Goal: Task Accomplishment & Management: Manage account settings

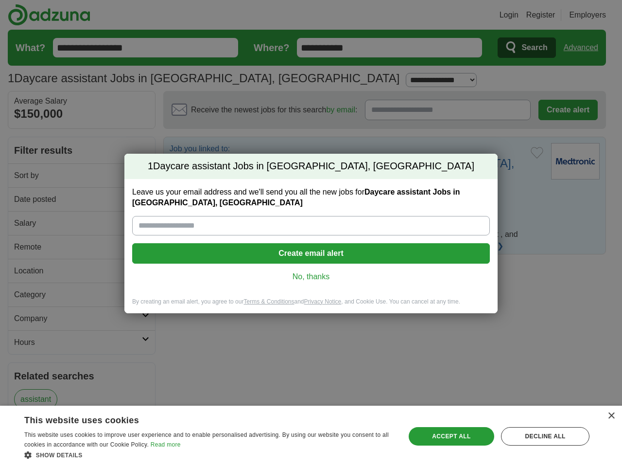
click at [311, 233] on input "Leave us your email address and we'll send you all the new jobs for Daycare ass…" at bounding box center [311, 225] width 358 height 19
click at [311, 253] on button "Create email alert" at bounding box center [311, 253] width 358 height 20
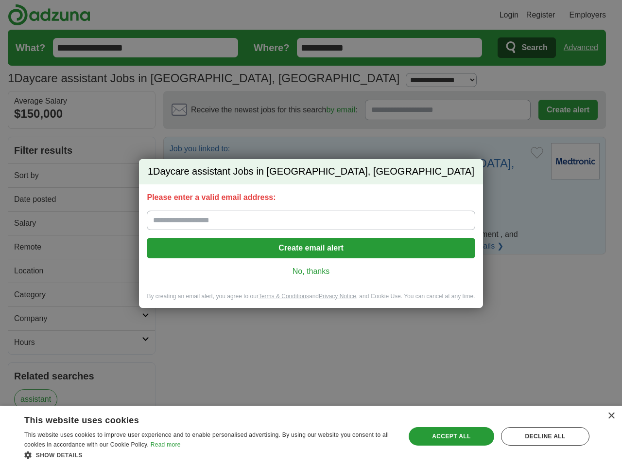
click at [311, 277] on div "Please enter a valid email address: Create email alert No, thanks" at bounding box center [311, 238] width 344 height 108
click at [611, 416] on div "×" at bounding box center [611, 415] width 7 height 7
click at [209, 455] on div "1 Daycare assistant Jobs in [GEOGRAPHIC_DATA], [GEOGRAPHIC_DATA] Please enter a…" at bounding box center [311, 233] width 622 height 467
